Goal: Information Seeking & Learning: Check status

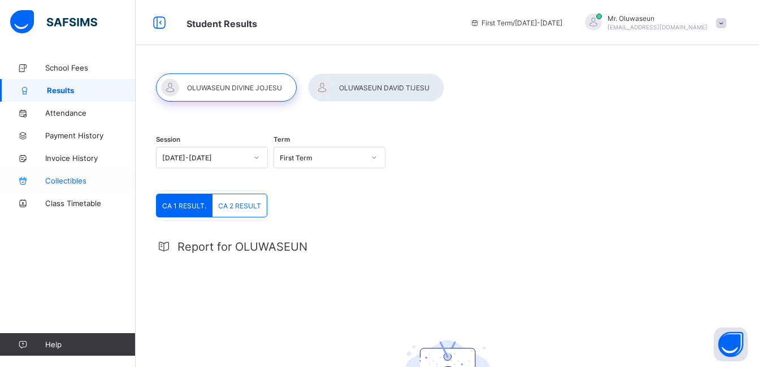
click at [60, 180] on span "Collectibles" at bounding box center [90, 180] width 90 height 9
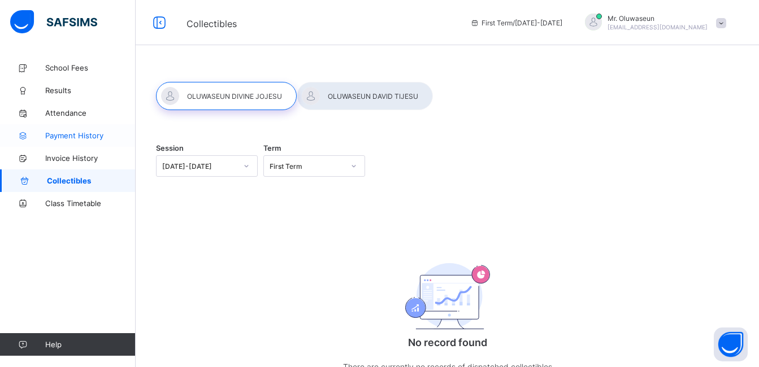
click at [62, 138] on span "Payment History" at bounding box center [90, 135] width 90 height 9
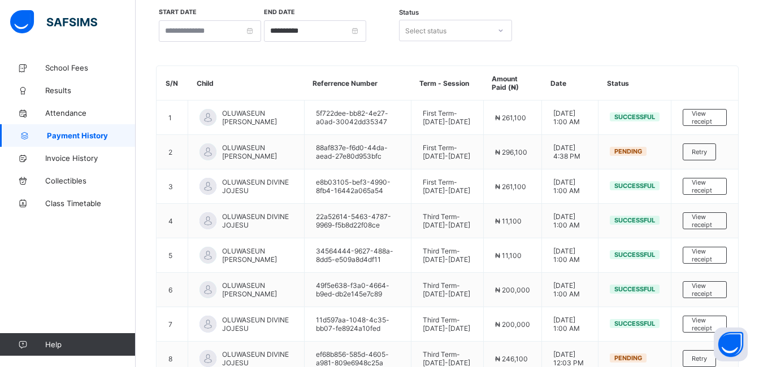
scroll to position [64, 0]
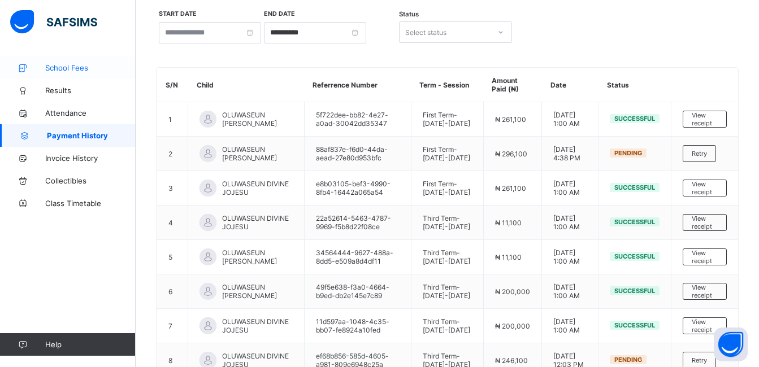
click at [59, 67] on span "School Fees" at bounding box center [90, 67] width 90 height 9
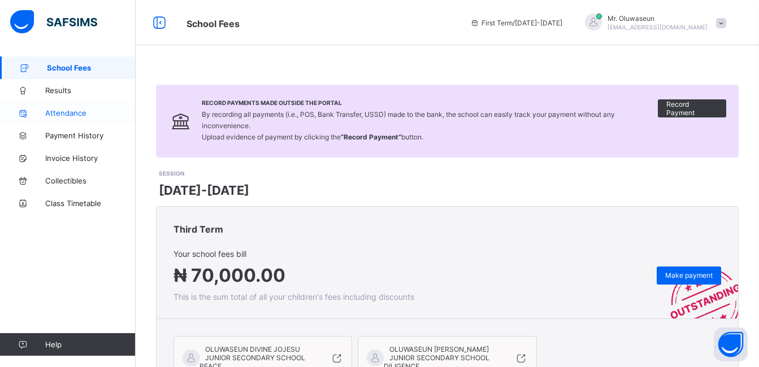
click at [60, 113] on span "Attendance" at bounding box center [90, 112] width 90 height 9
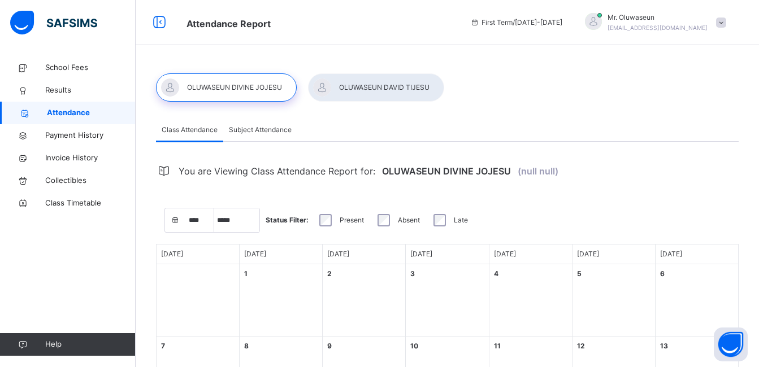
select select "****"
select select "*"
click at [62, 159] on span "Invoice History" at bounding box center [90, 158] width 90 height 11
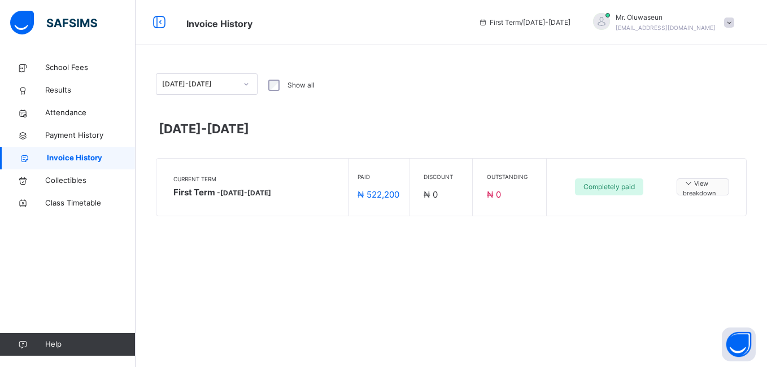
click at [689, 183] on icon at bounding box center [688, 183] width 11 height 10
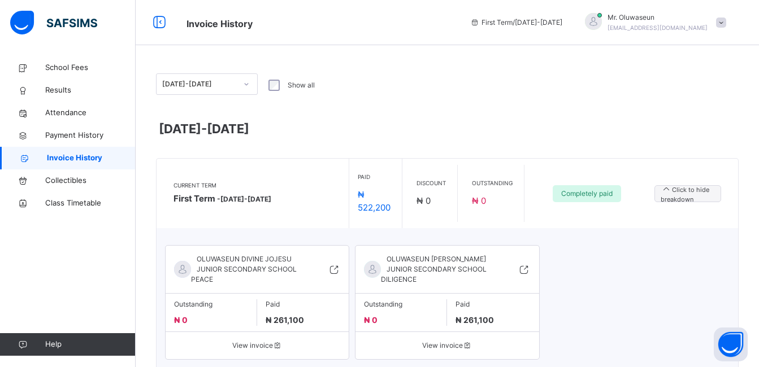
click at [726, 20] on span at bounding box center [721, 23] width 10 height 10
click at [442, 117] on div "[DATE]-[DATE]" at bounding box center [447, 132] width 583 height 36
click at [62, 180] on span "Collectibles" at bounding box center [90, 180] width 90 height 11
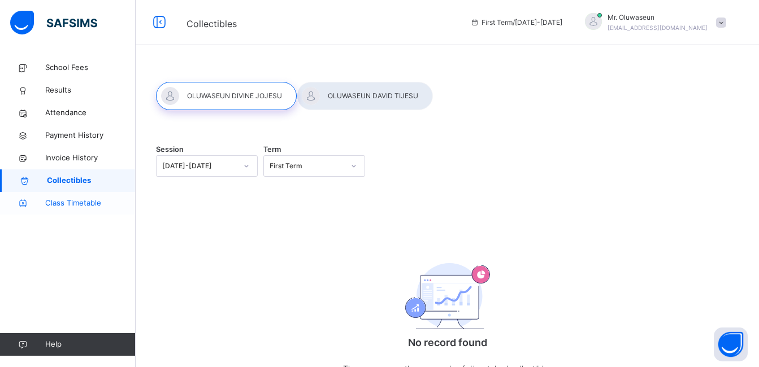
click at [57, 201] on span "Class Timetable" at bounding box center [90, 203] width 90 height 11
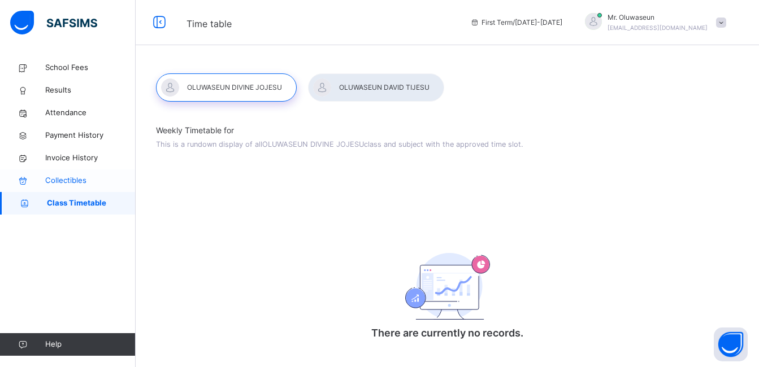
click at [57, 180] on span "Collectibles" at bounding box center [90, 180] width 90 height 11
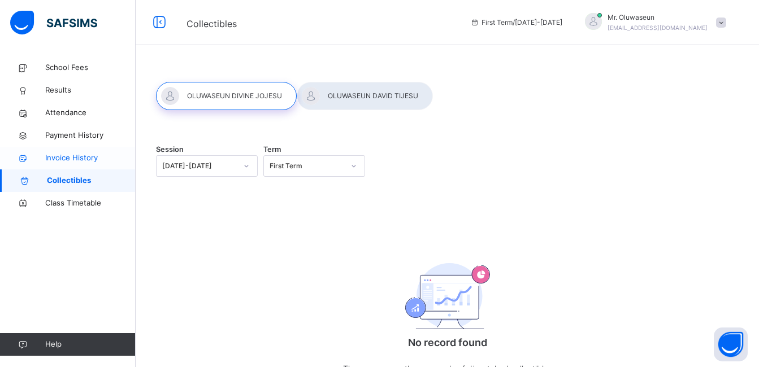
click at [63, 158] on span "Invoice History" at bounding box center [90, 158] width 90 height 11
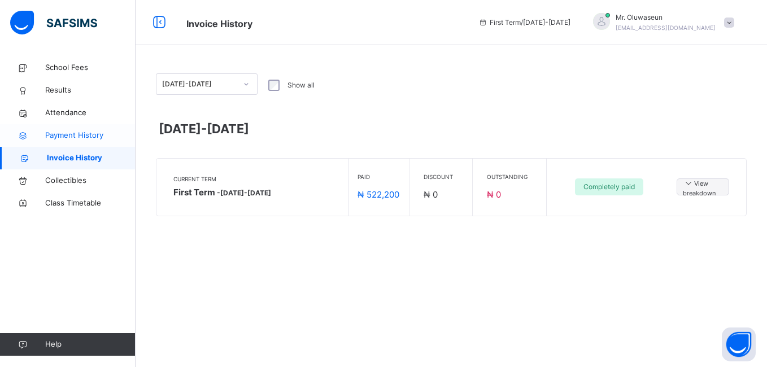
click at [58, 134] on span "Payment History" at bounding box center [90, 135] width 90 height 11
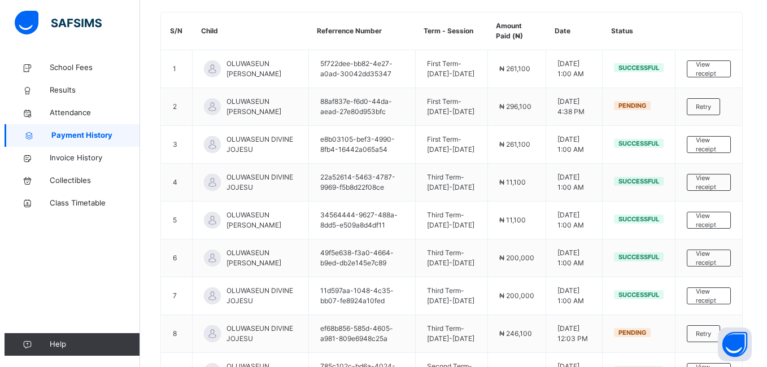
scroll to position [116, 0]
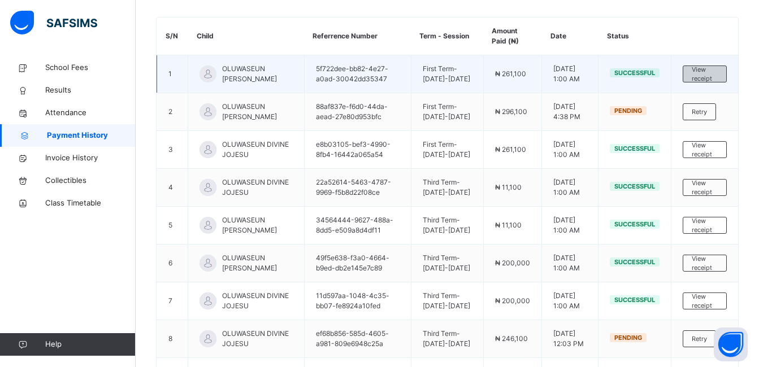
click at [709, 75] on span "View receipt" at bounding box center [705, 74] width 26 height 19
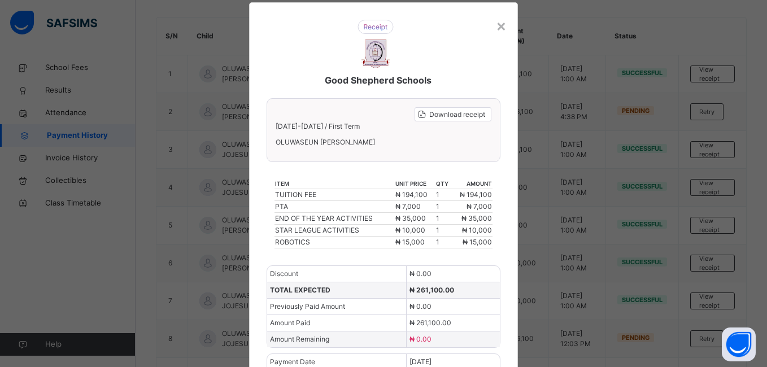
scroll to position [23, 0]
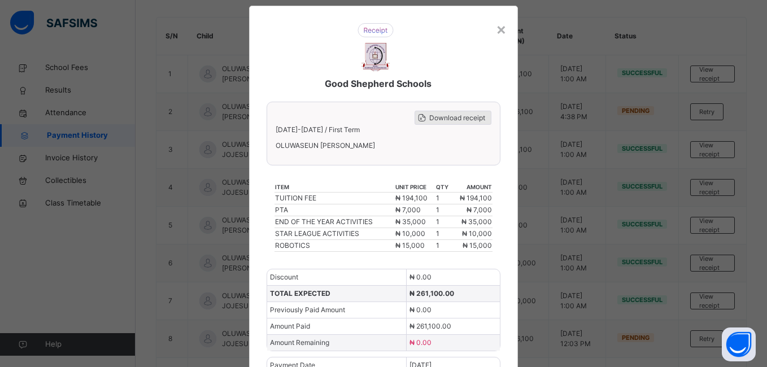
click at [450, 117] on span "Download receipt" at bounding box center [457, 118] width 56 height 10
drag, startPoint x: 505, startPoint y: 9, endPoint x: 496, endPoint y: 29, distance: 22.3
click at [496, 29] on div "×" at bounding box center [501, 29] width 11 height 24
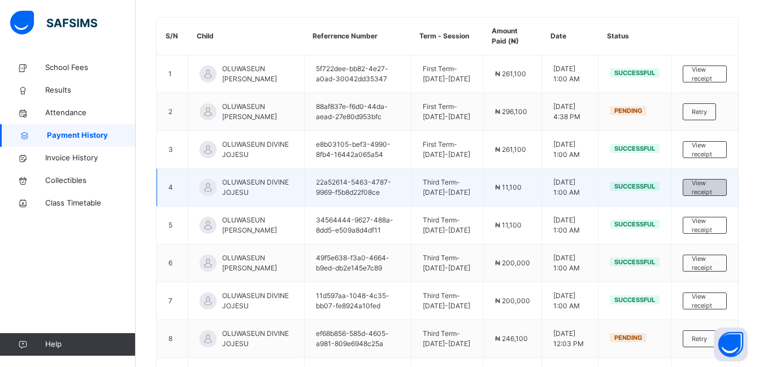
click at [711, 188] on span "View receipt" at bounding box center [705, 188] width 26 height 19
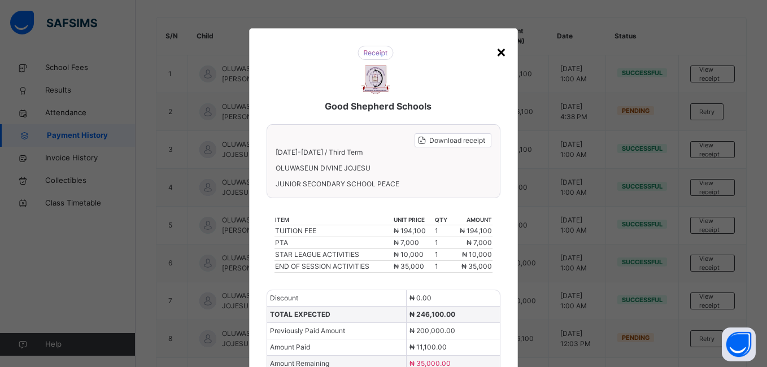
click at [501, 54] on div "×" at bounding box center [501, 52] width 11 height 24
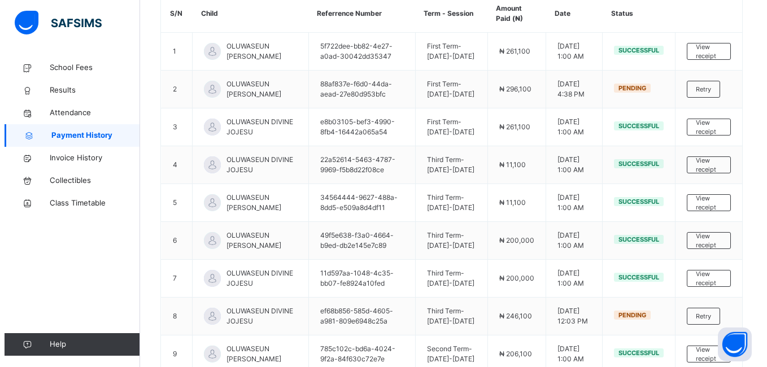
scroll to position [132, 0]
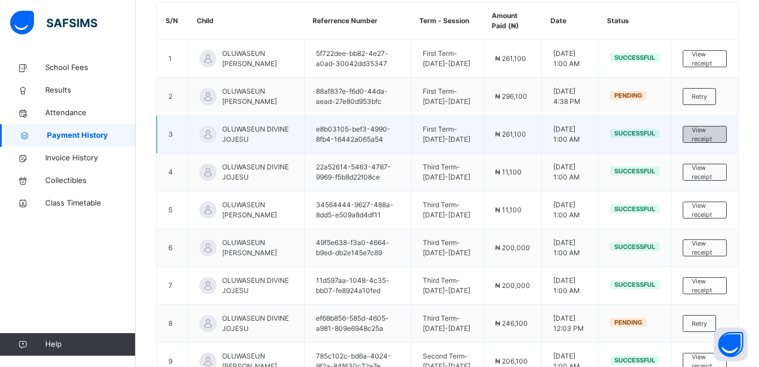
click at [711, 134] on span "View receipt" at bounding box center [705, 134] width 26 height 19
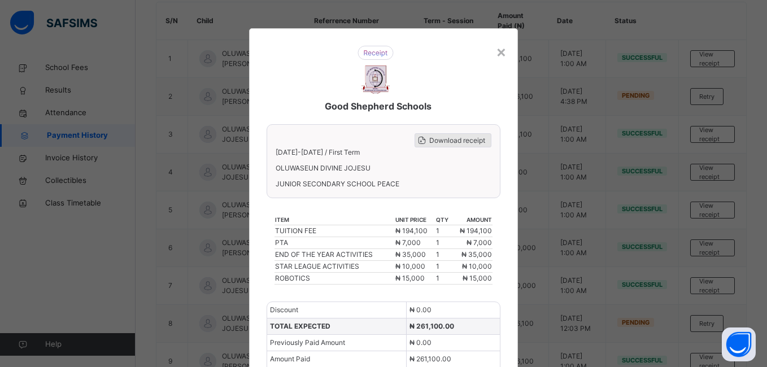
click at [462, 141] on span "Download receipt" at bounding box center [457, 141] width 56 height 10
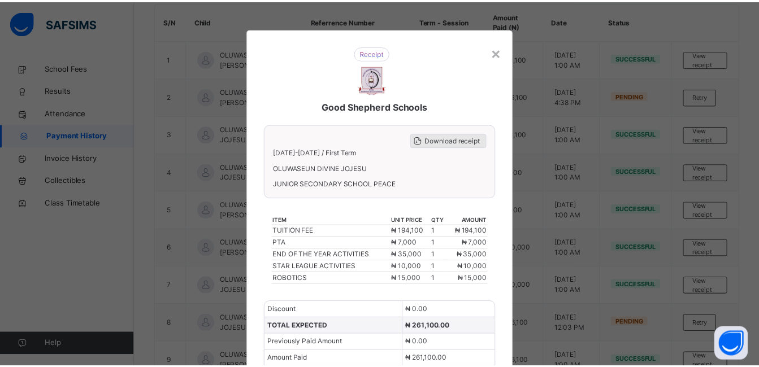
scroll to position [0, 0]
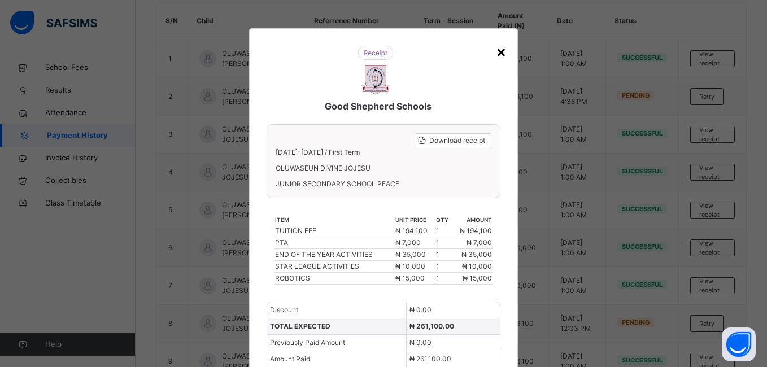
click at [497, 50] on div "×" at bounding box center [501, 52] width 11 height 24
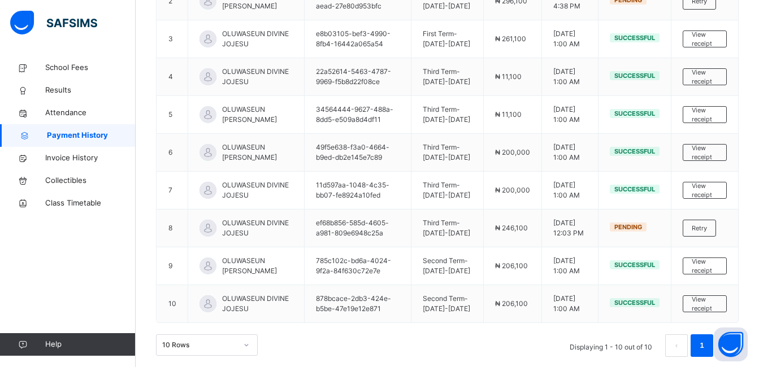
scroll to position [244, 0]
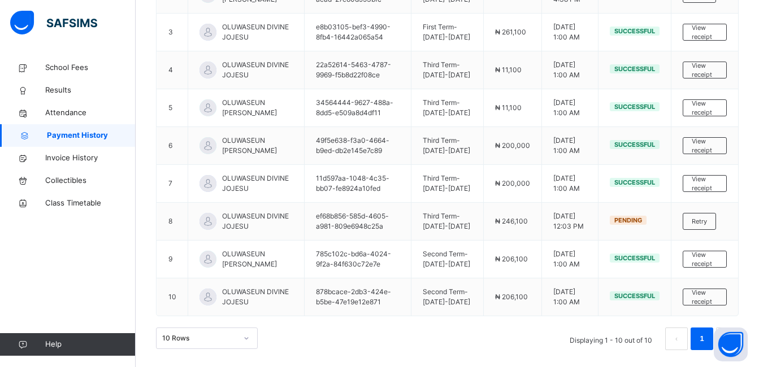
click at [707, 343] on link "1" at bounding box center [701, 339] width 11 height 15
click at [66, 70] on span "School Fees" at bounding box center [90, 67] width 90 height 11
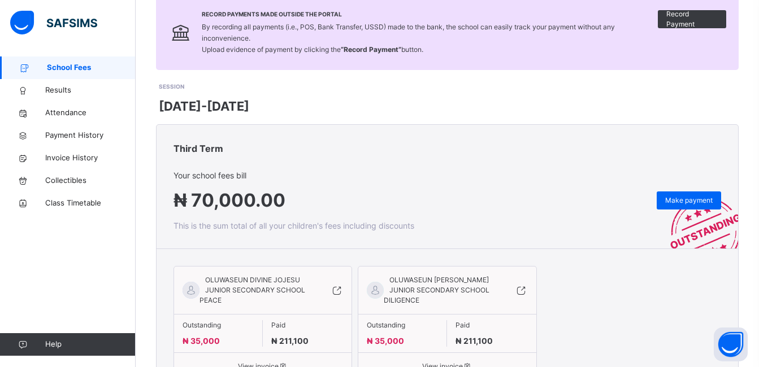
scroll to position [151, 0]
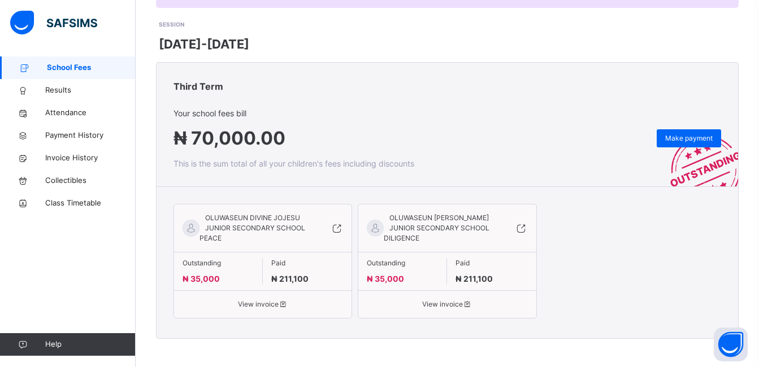
click at [472, 306] on icon at bounding box center [468, 304] width 10 height 8
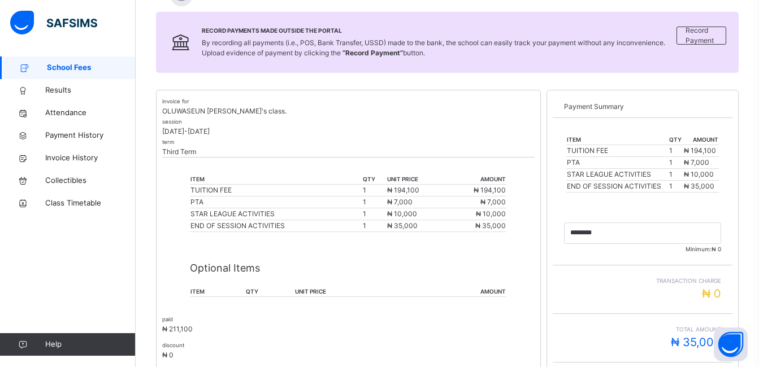
click at [49, 66] on span "School Fees" at bounding box center [91, 67] width 89 height 11
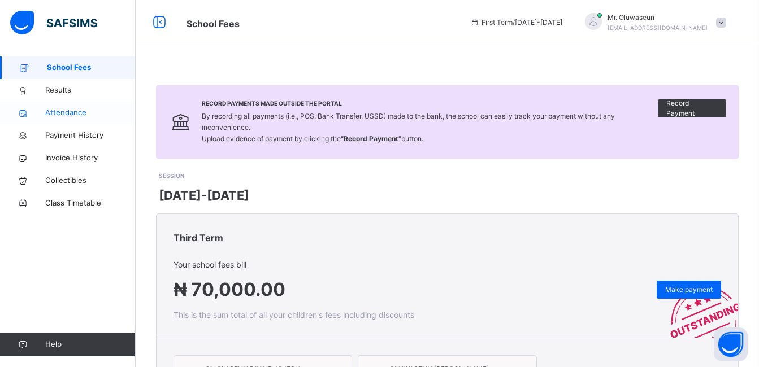
click at [58, 111] on span "Attendance" at bounding box center [90, 112] width 90 height 11
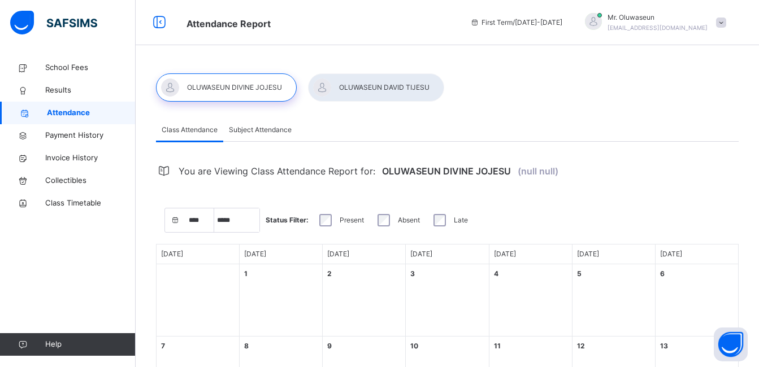
select select "****"
select select "*"
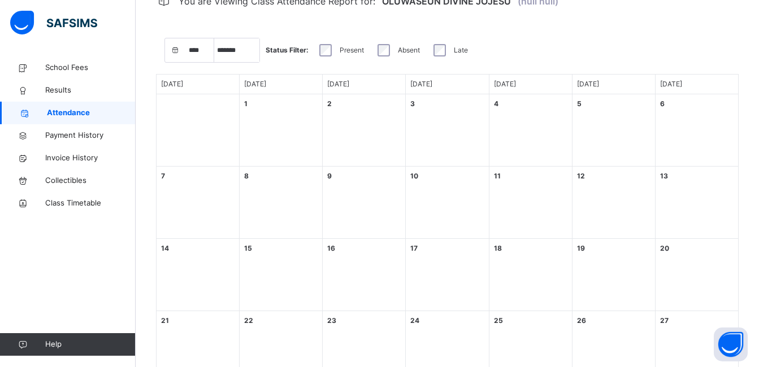
scroll to position [167, 0]
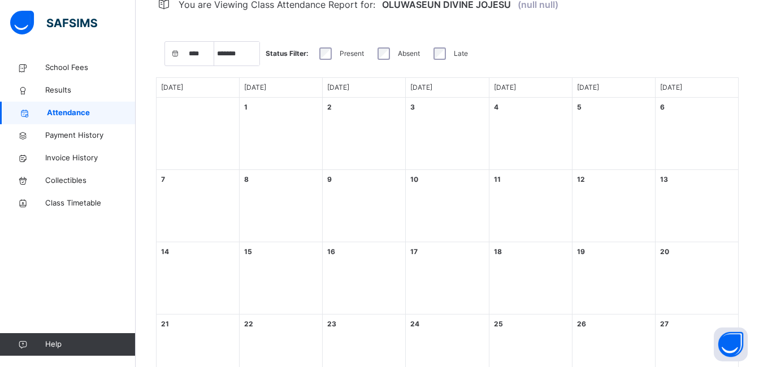
click at [267, 123] on div "1 [DATE]" at bounding box center [281, 134] width 83 height 72
click at [71, 183] on span "Collectibles" at bounding box center [90, 180] width 90 height 11
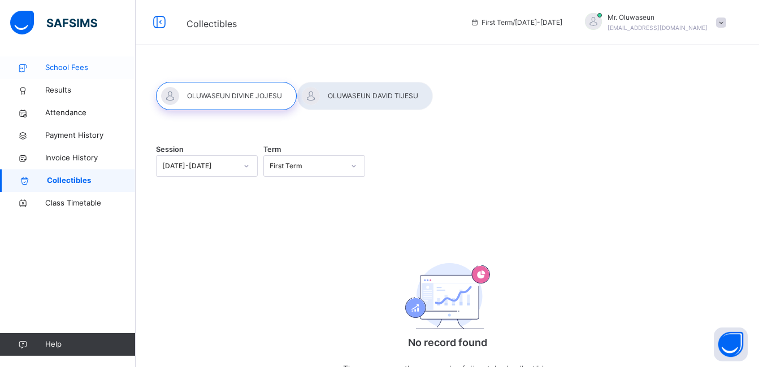
click at [61, 68] on span "School Fees" at bounding box center [90, 67] width 90 height 11
